Goal: Task Accomplishment & Management: Manage account settings

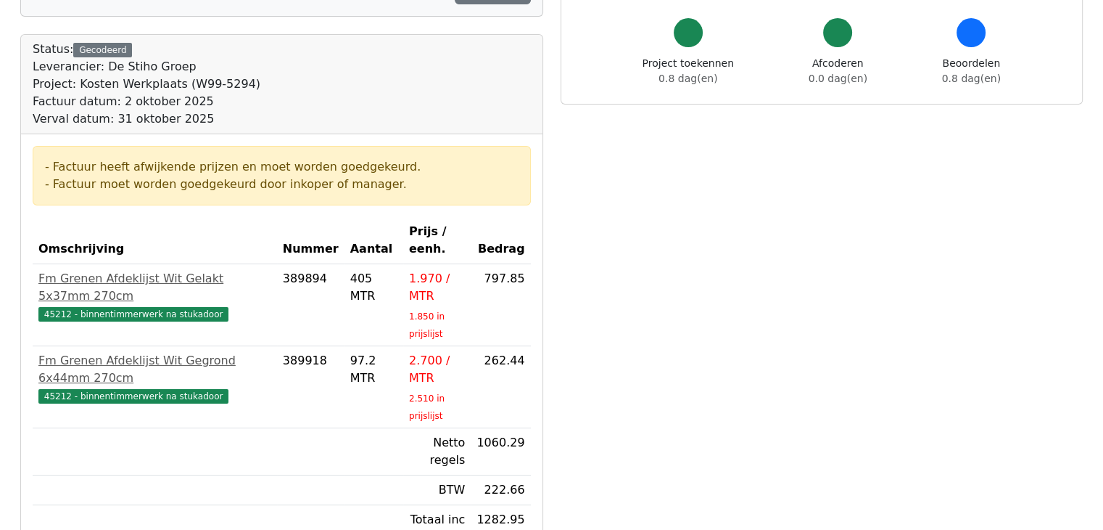
scroll to position [154, 0]
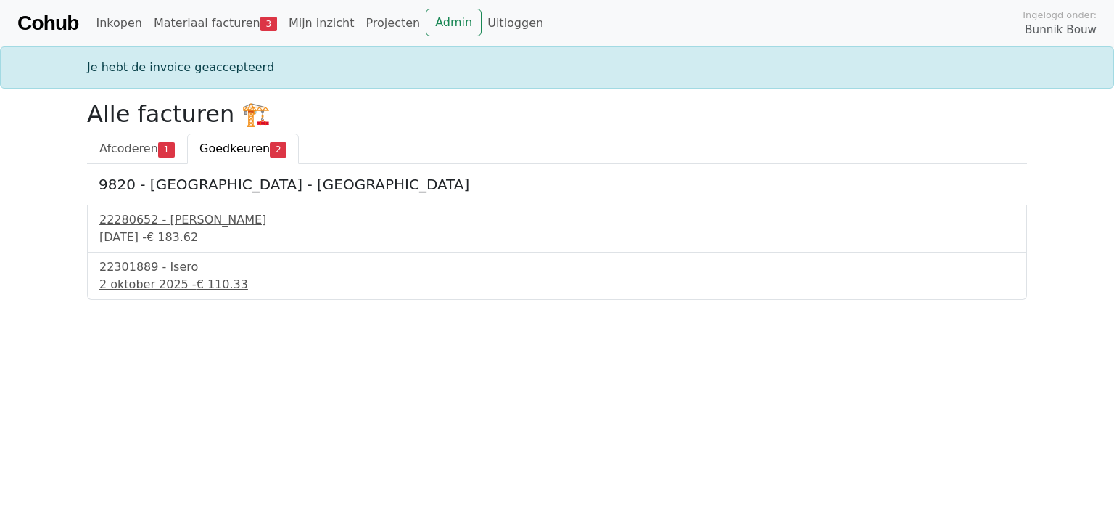
click at [86, 300] on html "Cohub Inkopen Materiaal facturen 3 Mijn inzicht Projecten Admin Uitloggen Ingel…" at bounding box center [557, 150] width 1114 height 300
click at [146, 229] on div "30 september 2025 - € 183.62" at bounding box center [557, 237] width 916 height 17
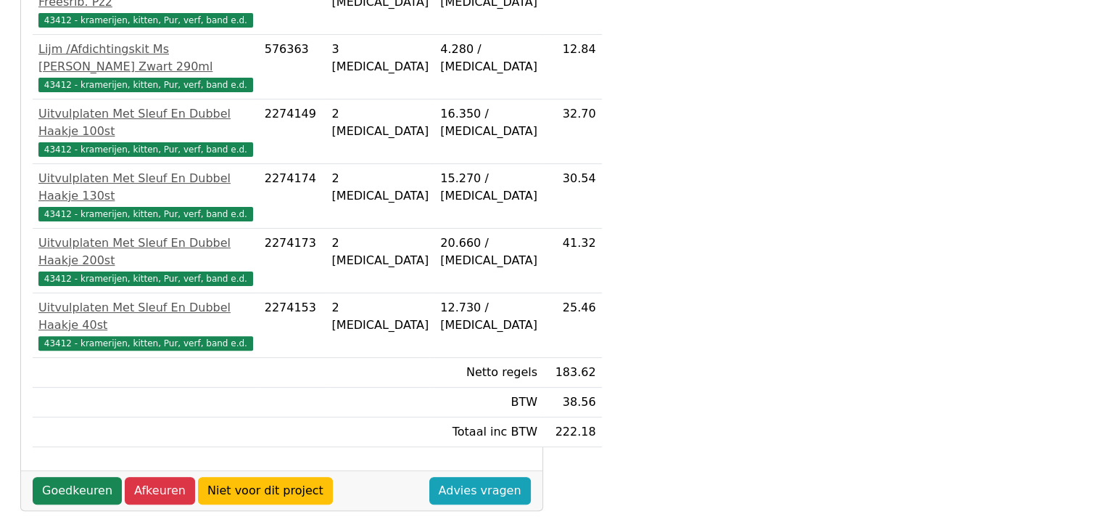
scroll to position [406, 0]
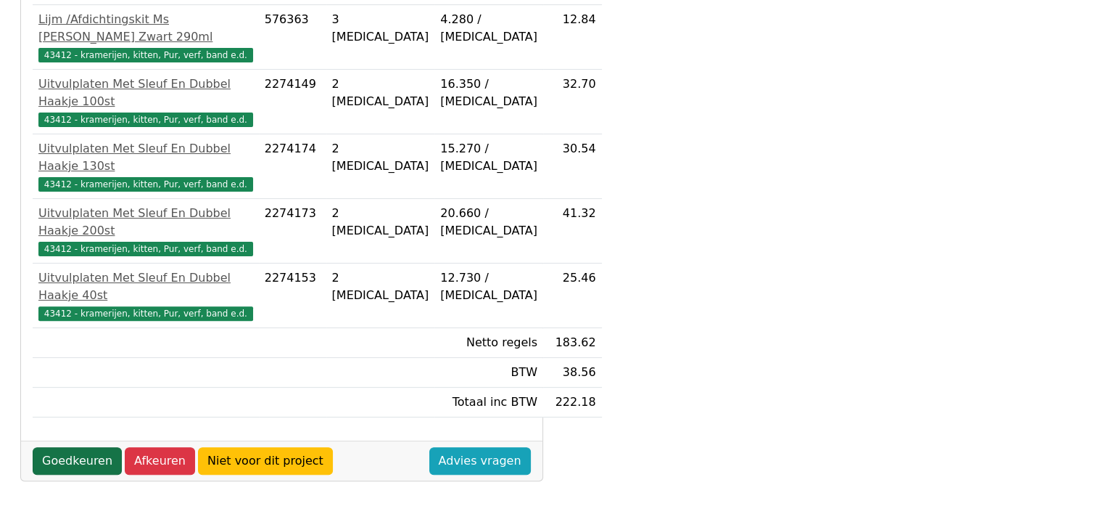
click at [71, 447] on link "Goedkeuren" at bounding box center [77, 461] width 89 height 28
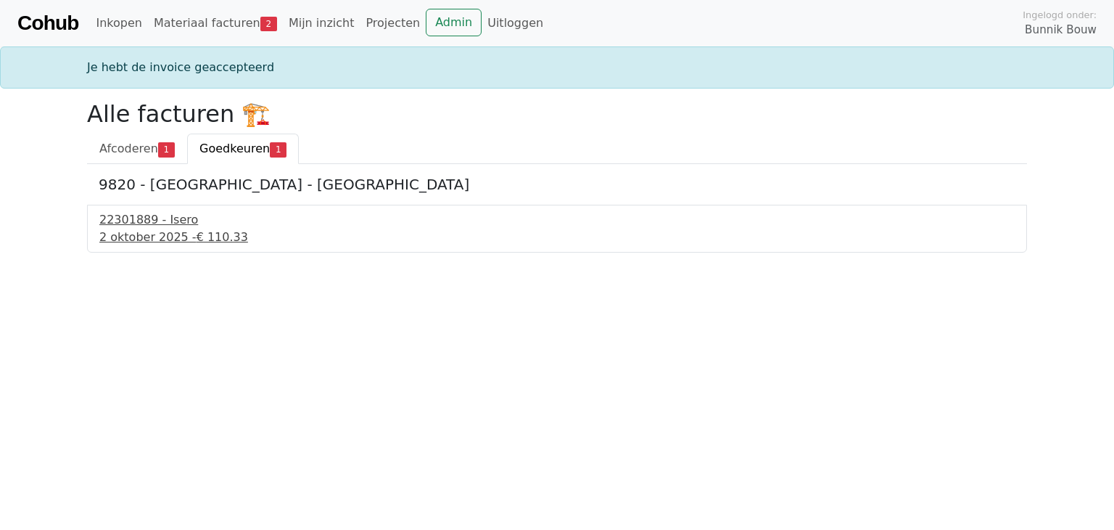
click at [140, 229] on div "2 oktober 2025 - € 110.33" at bounding box center [557, 237] width 916 height 17
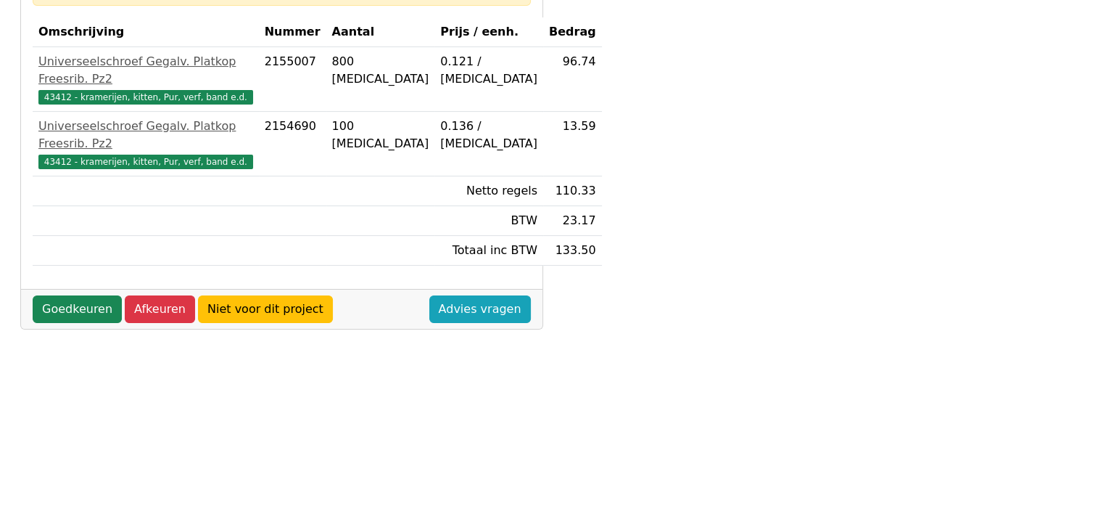
scroll to position [308, 0]
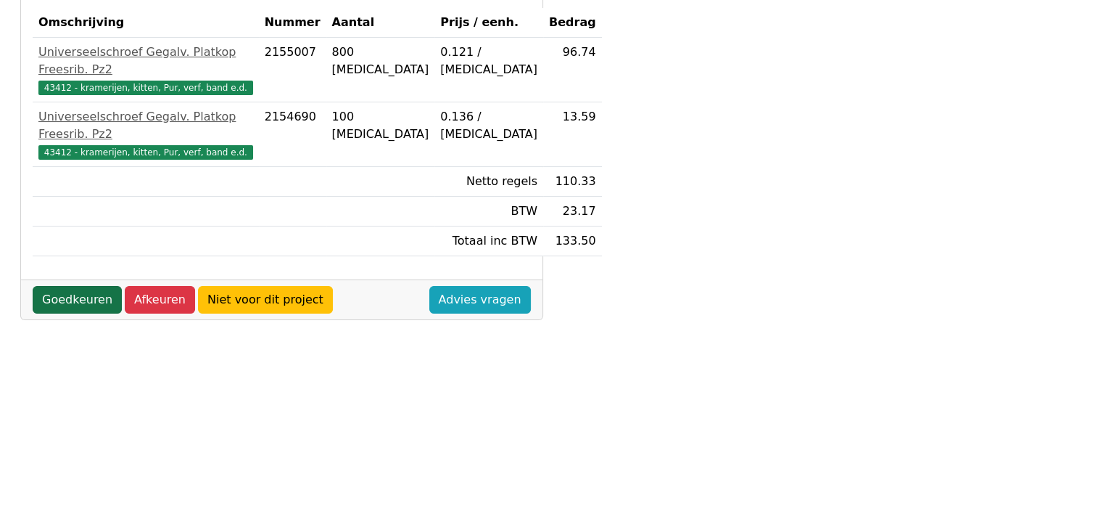
click at [73, 313] on link "Goedkeuren" at bounding box center [77, 300] width 89 height 28
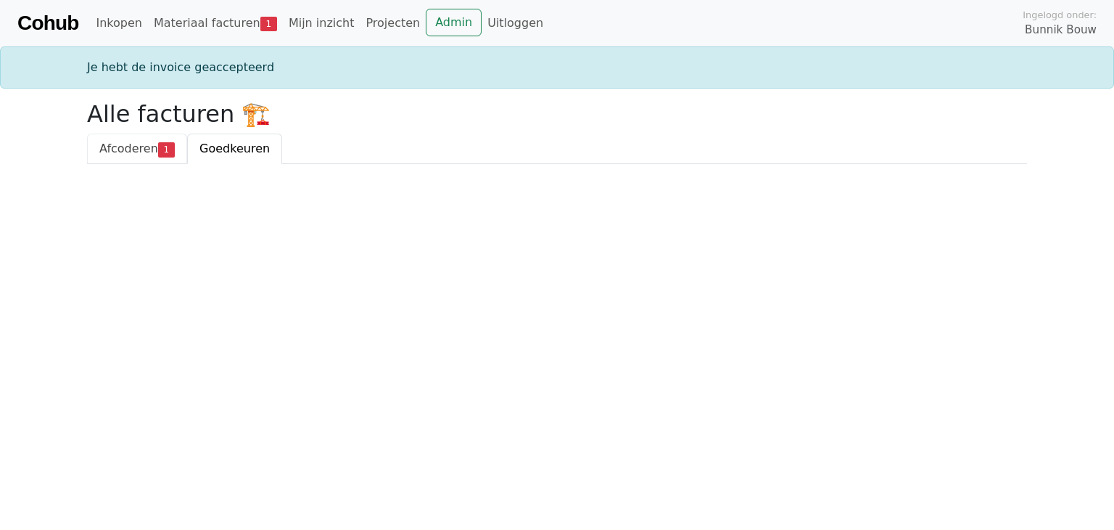
click at [163, 151] on span "1" at bounding box center [166, 149] width 17 height 15
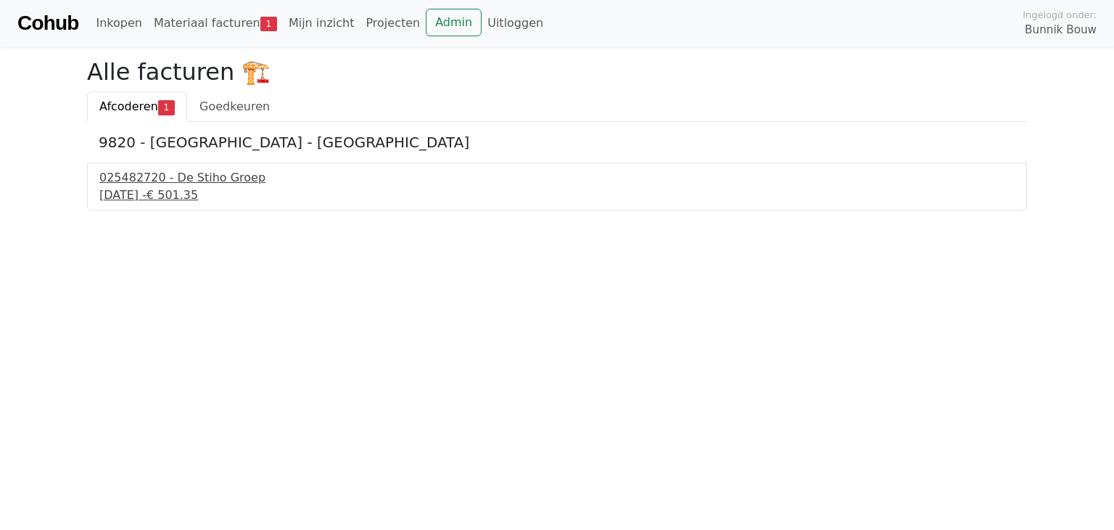
click at [162, 186] on div "30 september 2025 - € 501.35" at bounding box center [557, 194] width 916 height 17
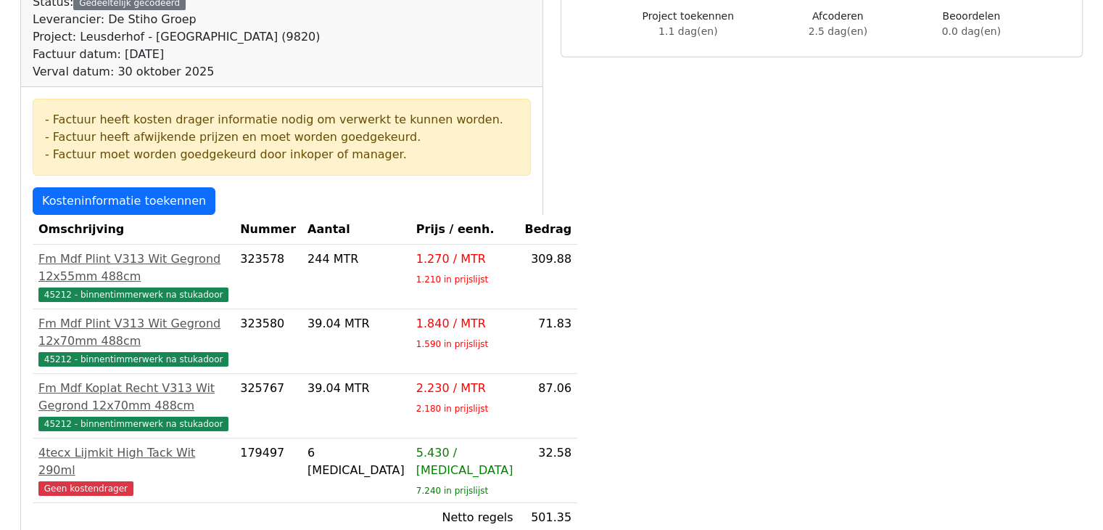
scroll to position [231, 0]
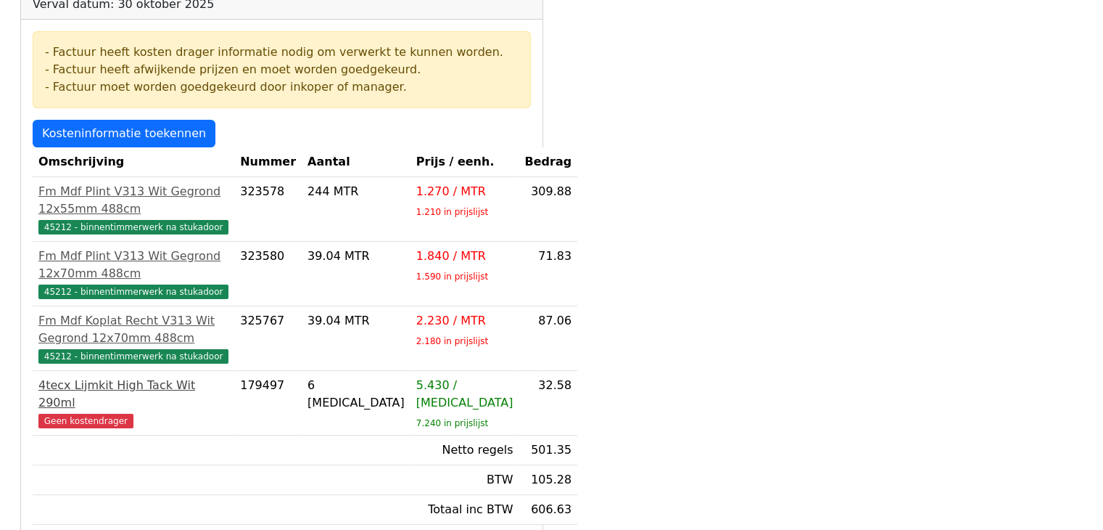
click at [86, 428] on span "Geen kostendrager" at bounding box center [85, 421] width 95 height 15
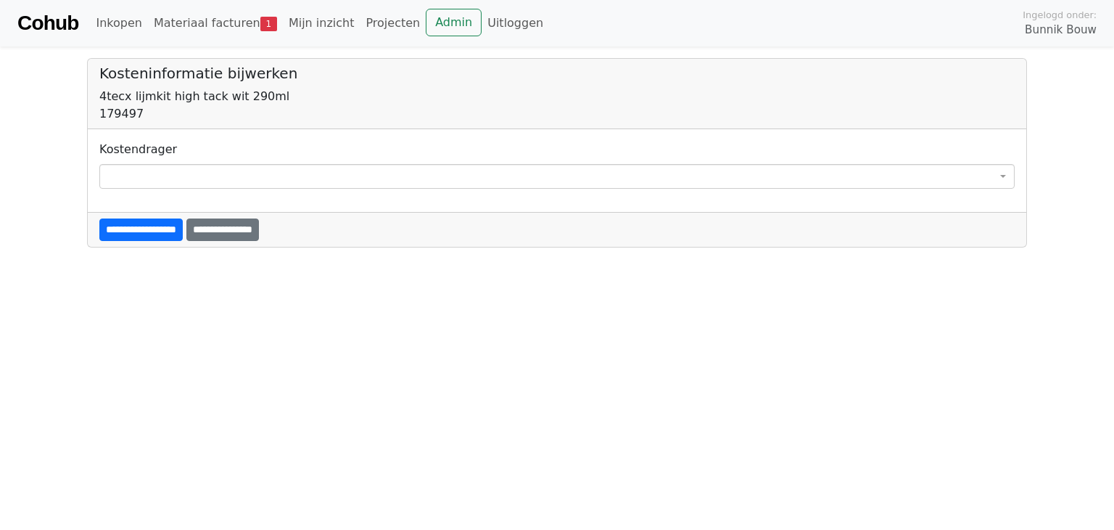
click at [139, 169] on span at bounding box center [557, 176] width 916 height 25
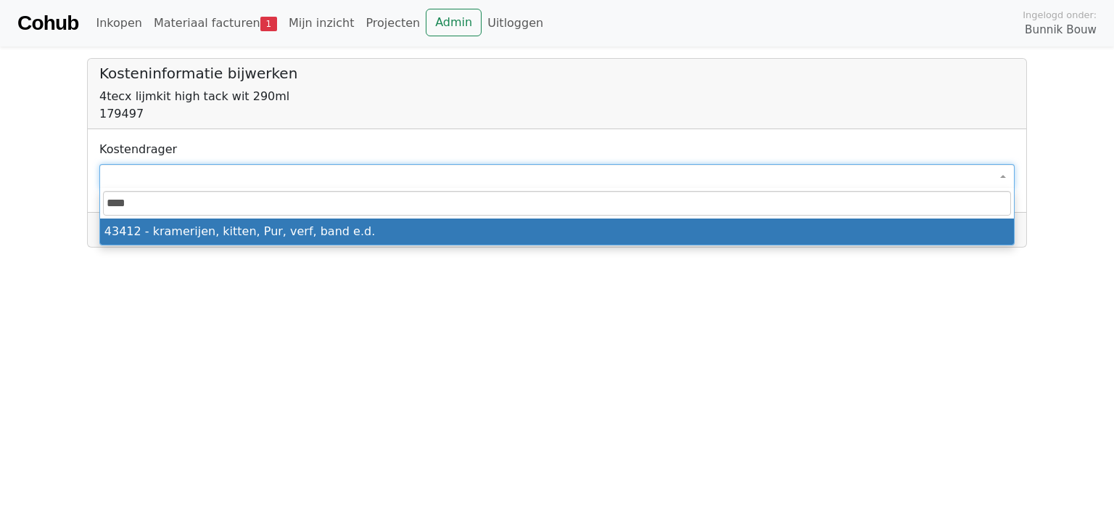
type input "*****"
select select "****"
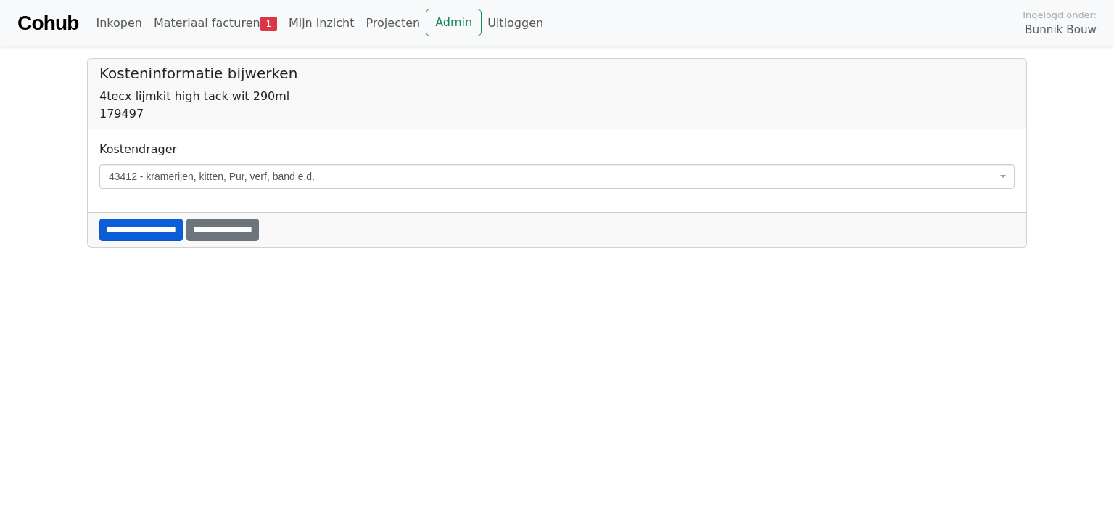
click at [155, 220] on input "**********" at bounding box center [140, 229] width 83 height 22
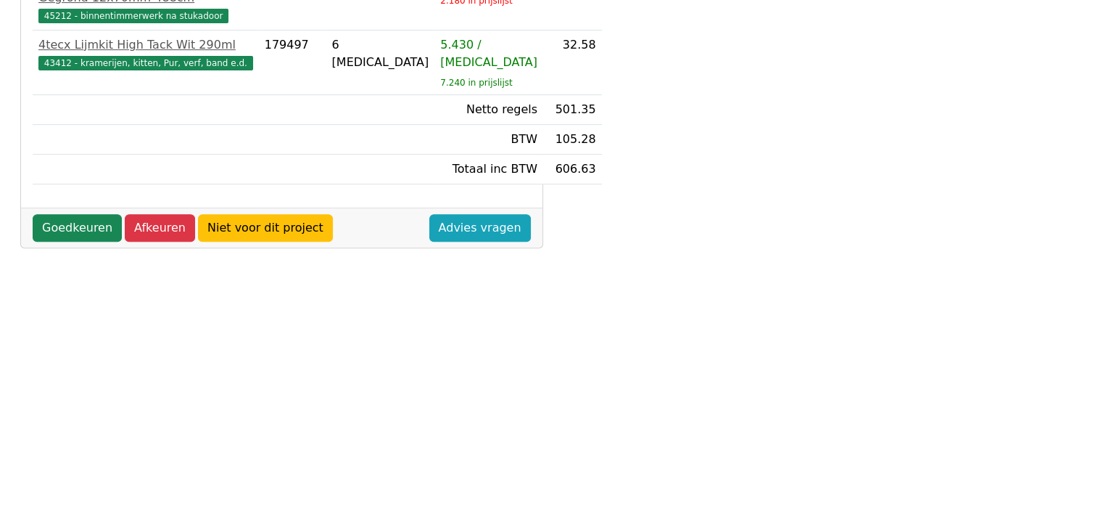
scroll to position [579, 0]
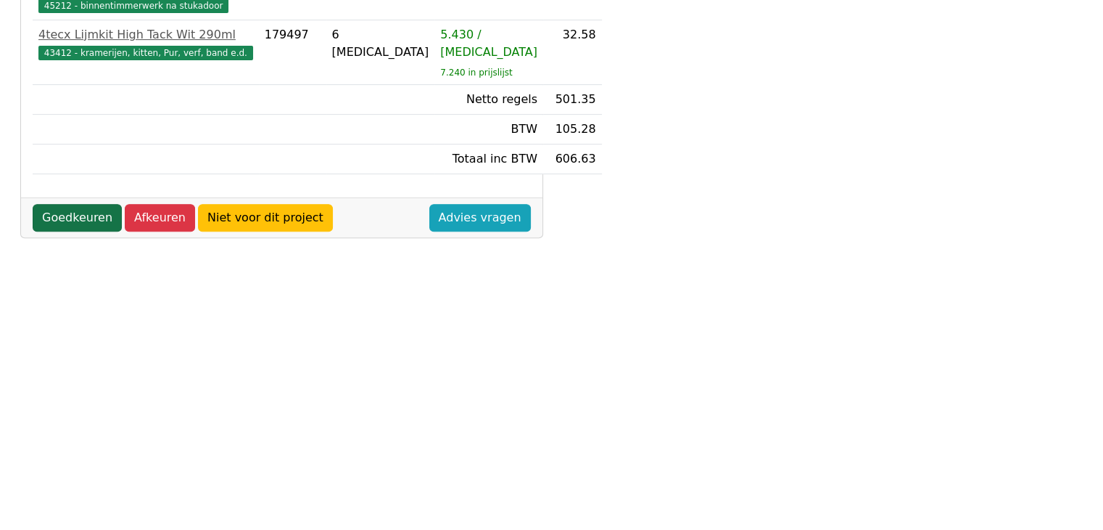
click at [86, 231] on link "Goedkeuren" at bounding box center [77, 218] width 89 height 28
